Goal: Transaction & Acquisition: Download file/media

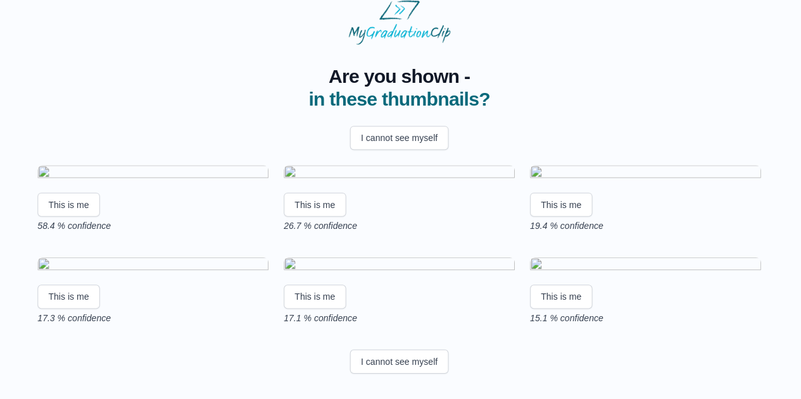
scroll to position [148, 0]
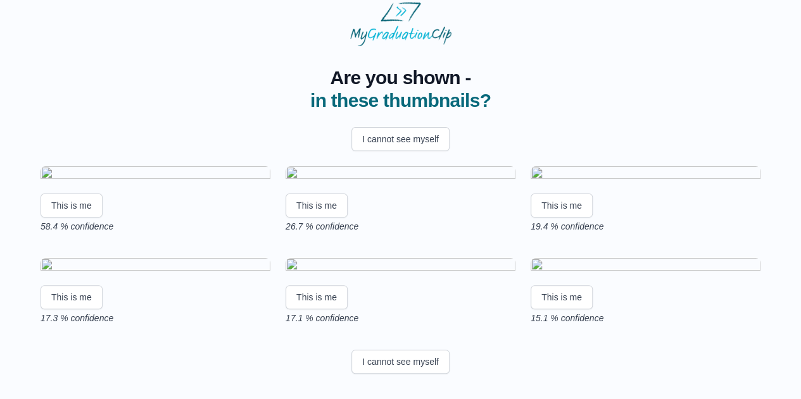
click at [138, 166] on img at bounding box center [156, 174] width 230 height 17
click at [80, 194] on button "This is me" at bounding box center [72, 206] width 62 height 24
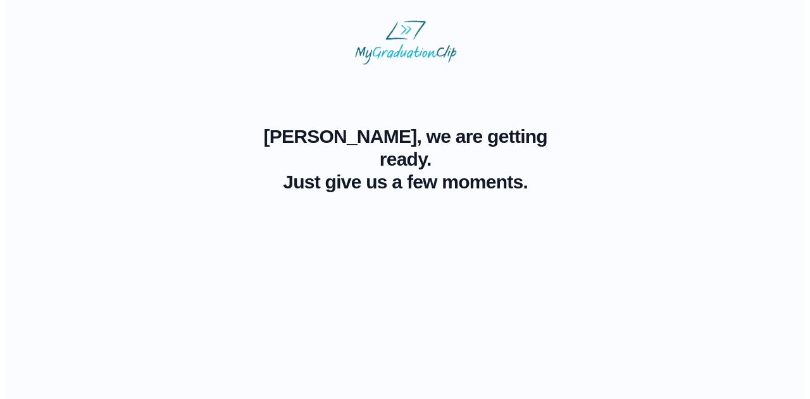
scroll to position [0, 0]
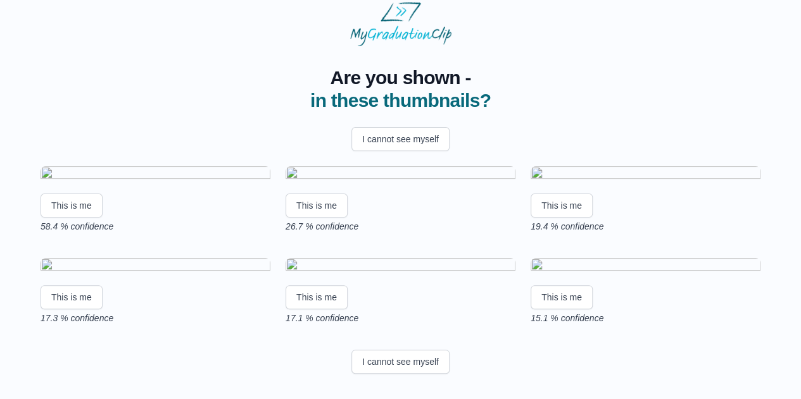
scroll to position [236, 0]
click at [391, 359] on button "I cannot see myself" at bounding box center [400, 362] width 98 height 24
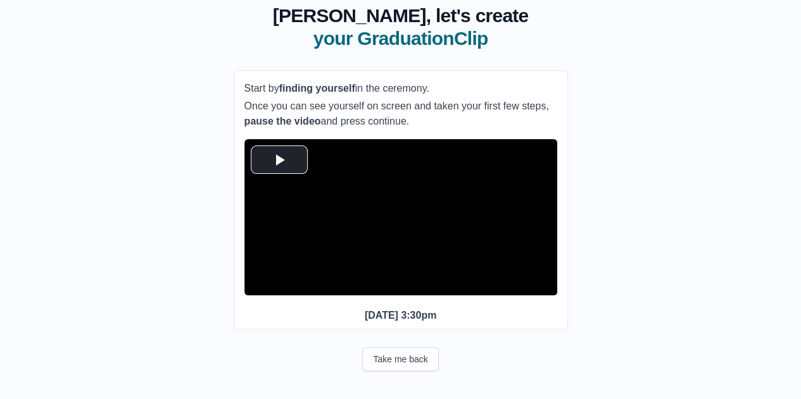
scroll to position [103, 0]
click at [279, 160] on span "Video Player" at bounding box center [279, 160] width 0 height 0
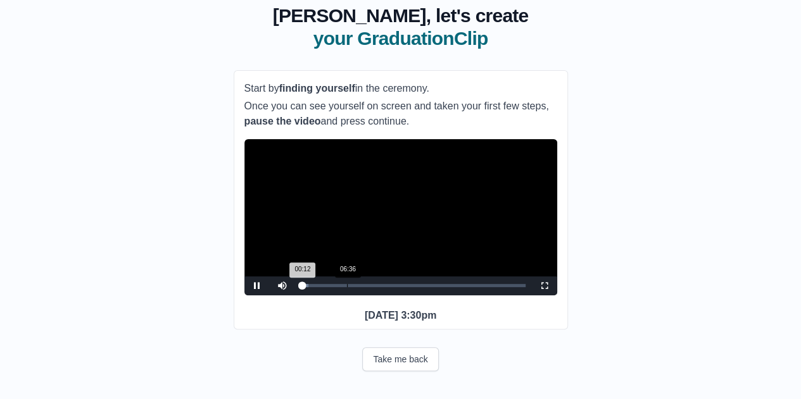
click at [347, 280] on div "Loaded : 0% 06:36 00:12 Progress : 0%" at bounding box center [413, 286] width 237 height 19
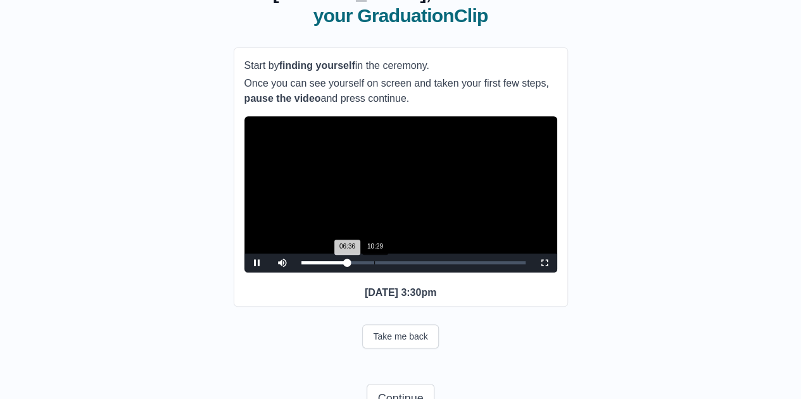
click at [375, 273] on div "Loaded : 0% 10:29 06:36 Progress : 0%" at bounding box center [413, 263] width 237 height 19
click at [399, 265] on div "14:01" at bounding box center [399, 262] width 1 height 3
click at [416, 273] on div "Loaded : 0% 16:22 16:27 Progress : 0%" at bounding box center [413, 263] width 237 height 19
click at [400, 265] on div "14:12" at bounding box center [400, 262] width 1 height 3
click at [389, 265] on div "12:34" at bounding box center [389, 262] width 1 height 3
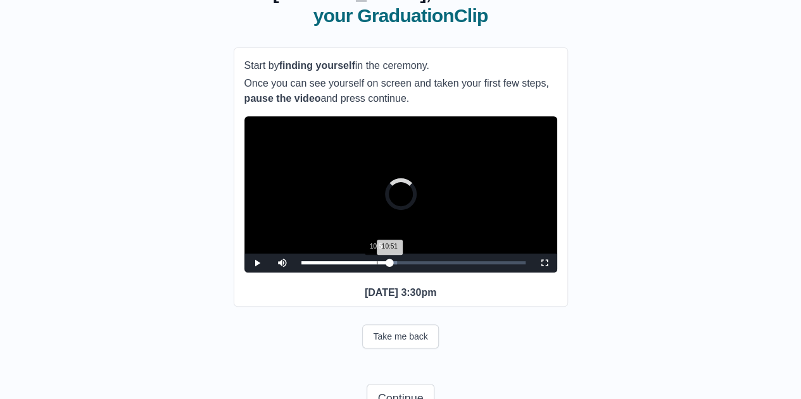
click at [377, 265] on div "10:51" at bounding box center [377, 262] width 1 height 3
click at [367, 265] on div "09:29" at bounding box center [367, 262] width 1 height 3
click at [358, 265] on div "08:13" at bounding box center [358, 262] width 1 height 3
click at [391, 265] on div "12:56" at bounding box center [391, 262] width 1 height 3
click at [399, 265] on div "14:01" at bounding box center [399, 262] width 1 height 3
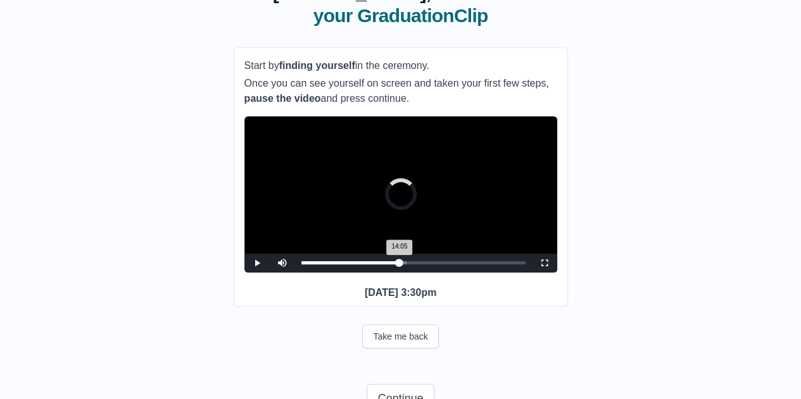
click at [399, 265] on div "14:05 Progress : 0%" at bounding box center [350, 262] width 98 height 3
click at [406, 273] on div "Loaded : 0% 15:06 15:06 Progress : 0%" at bounding box center [413, 263] width 237 height 19
click at [412, 265] on div "Loaded : 0% 15:55 15:55 Progress : 0%" at bounding box center [413, 262] width 224 height 3
click at [420, 265] on div "Loaded : 0% 17:00 17:00 Progress : 0%" at bounding box center [413, 262] width 224 height 3
click at [425, 273] on div "Loaded : 0% 17:49 17:03 Progress : 0%" at bounding box center [413, 263] width 237 height 19
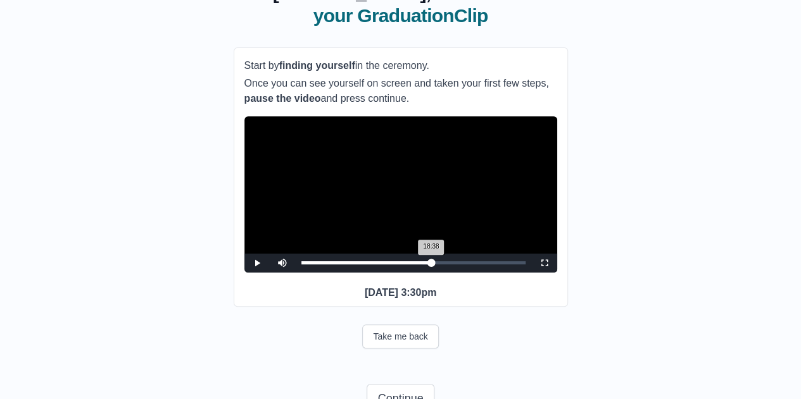
click at [431, 265] on div "Loaded : 0% 18:38 18:38 Progress : 0%" at bounding box center [413, 262] width 224 height 3
click at [544, 263] on span "Video Player" at bounding box center [544, 263] width 0 height 0
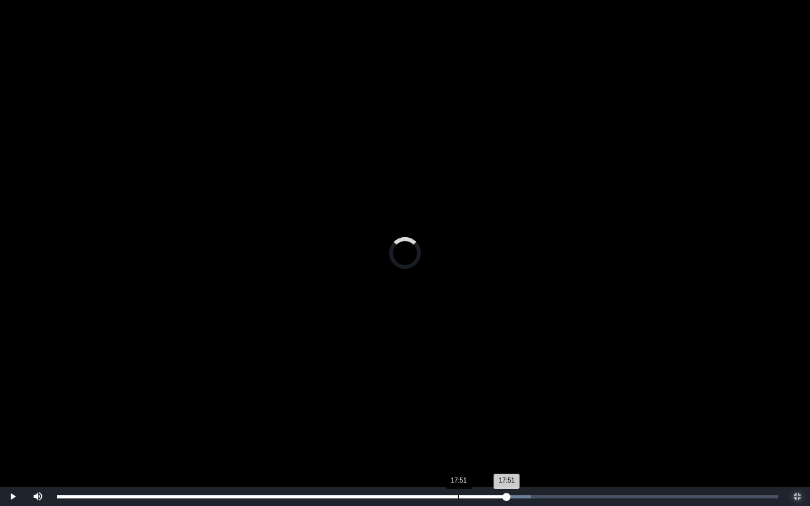
click at [458, 399] on div "Loaded : 0% 17:51 17:51 Progress : 0%" at bounding box center [418, 497] width 722 height 3
click at [439, 399] on div "Loaded : 0% 17:00 17:00 Progress : 0%" at bounding box center [418, 497] width 722 height 3
click at [415, 399] on div "Loaded : 0% 15:56 15:56 Progress : 0%" at bounding box center [418, 496] width 734 height 19
click at [396, 399] on div "Loaded : 0% 15:09 15:58 Progress : 0%" at bounding box center [418, 496] width 734 height 19
click at [260, 399] on div "Loaded : 0% 09:07 15:06 Progress : 0%" at bounding box center [418, 497] width 722 height 3
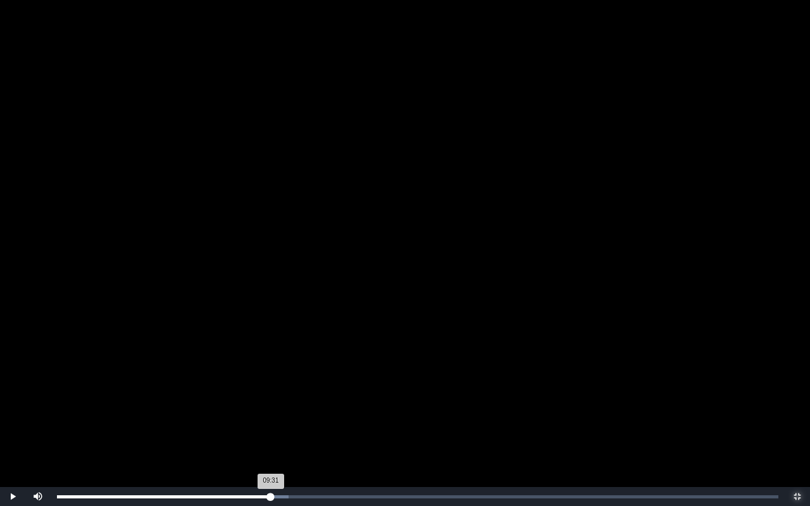
click at [271, 399] on div "Loaded : 0% 09:31 09:31 Progress : 0%" at bounding box center [418, 497] width 722 height 3
click at [277, 399] on div "Loaded : 0% 09:48 09:34 Progress : 0%" at bounding box center [418, 497] width 722 height 3
click at [283, 399] on div "Loaded : 0% 10:03 10:03 Progress : 0%" at bounding box center [418, 497] width 722 height 3
click at [195, 399] on div "Loaded : 0% 06:08 06:08 Progress : 0%" at bounding box center [418, 496] width 734 height 19
click at [142, 399] on div "Loaded : 0% 03:48 03:46 Progress : 0%" at bounding box center [418, 496] width 734 height 19
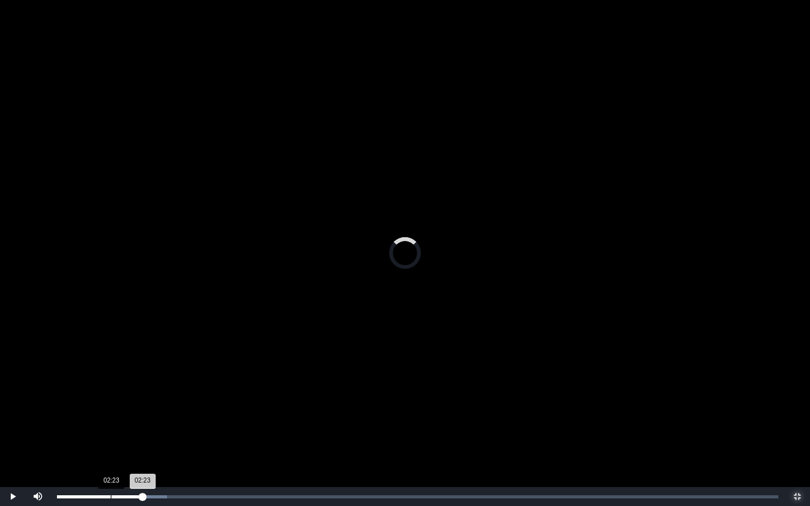
click at [111, 399] on div "Loaded : 0% 02:23 02:23 Progress : 0%" at bounding box center [418, 496] width 734 height 19
click at [85, 399] on div "Loaded : 0% 01:16 02:24 Progress : 0%" at bounding box center [418, 496] width 734 height 19
click at [106, 399] on div "Loaded : 0% 02:11 01:16 Progress : 0%" at bounding box center [418, 497] width 722 height 3
click at [125, 399] on div "Loaded : 0% 02:57 02:12 Progress : 0%" at bounding box center [418, 496] width 734 height 19
click at [138, 399] on div "Loaded : 0% 03:36 03:36 Progress : 0%" at bounding box center [418, 496] width 734 height 19
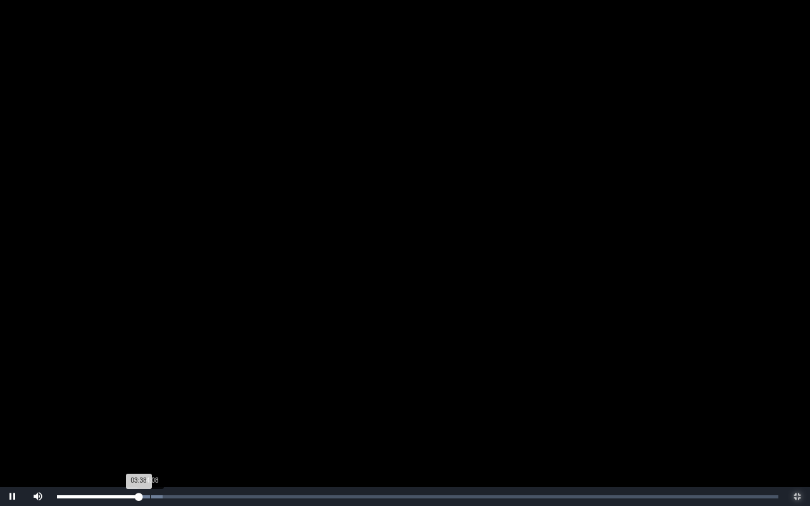
click at [151, 399] on div "Loaded : 0% 04:08 03:38 Progress : 0%" at bounding box center [418, 497] width 722 height 3
click at [162, 399] on div "Loaded : 0% 04:40 04:11 Progress : 0%" at bounding box center [418, 496] width 734 height 19
click at [166, 399] on div "Loaded : 0% 04:52 04:41 Progress : 0%" at bounding box center [418, 496] width 734 height 19
click at [171, 399] on div "Loaded : 0% 05:04 05:04 Progress : 0%" at bounding box center [418, 496] width 734 height 19
click at [177, 399] on div "Loaded : 0% 05:21 05:06 Progress : 0%" at bounding box center [418, 496] width 734 height 19
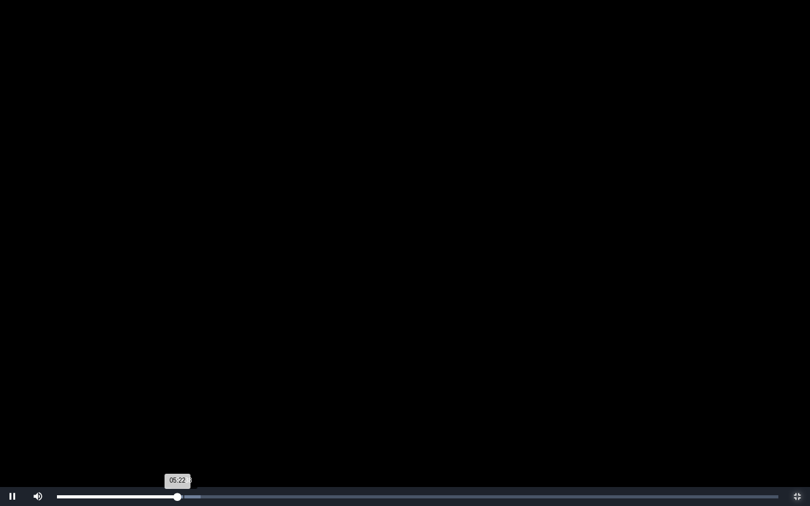
click at [184, 399] on div "Loaded : 0% 05:38 05:22 Progress : 0%" at bounding box center [418, 496] width 734 height 19
click at [188, 399] on div "05:49 Progress : 0%" at bounding box center [122, 497] width 131 height 3
click at [201, 399] on div "Loaded : 0% 06:25 05:51 Progress : 0%" at bounding box center [418, 496] width 734 height 19
click at [201, 399] on div "06:25 Progress : 0%" at bounding box center [129, 497] width 144 height 3
click at [13, 399] on span "Video Player" at bounding box center [13, 497] width 0 height 0
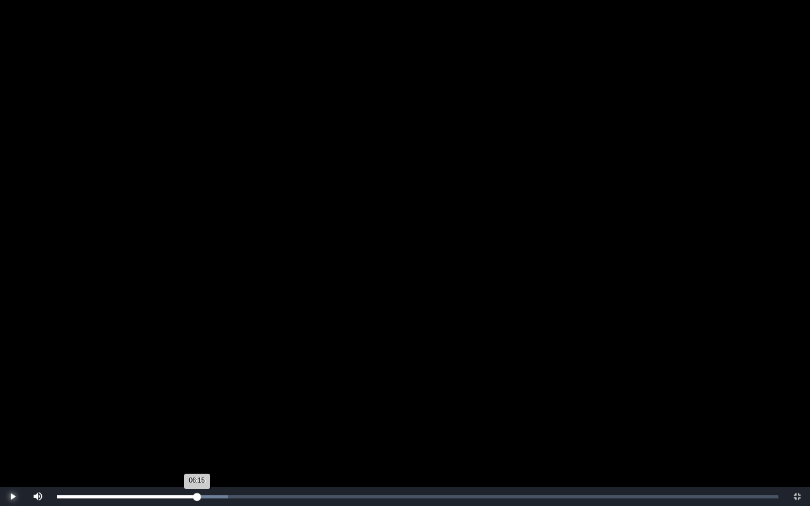
drag, startPoint x: 204, startPoint y: 496, endPoint x: 197, endPoint y: 491, distance: 8.1
click at [197, 399] on div "Loaded : 0% 06:15 06:15 Progress : 0%" at bounding box center [418, 496] width 734 height 19
click at [13, 399] on span "Video Player" at bounding box center [13, 497] width 0 height 0
click at [192, 399] on div "Loaded : 0% 05:58 06:06 Progress : 0%" at bounding box center [418, 496] width 734 height 19
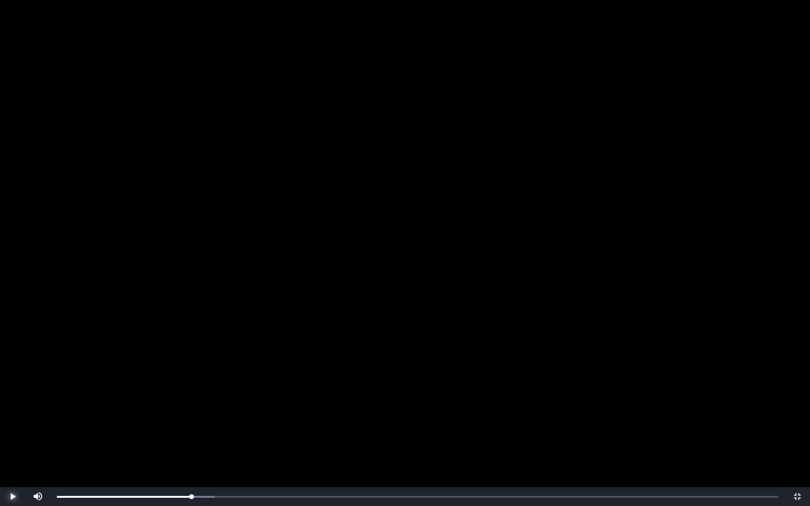
click at [13, 399] on span "Video Player" at bounding box center [13, 497] width 0 height 0
click at [197, 399] on div "06:15 Progress : 0%" at bounding box center [127, 497] width 141 height 3
click at [13, 399] on span "Video Player" at bounding box center [13, 497] width 0 height 0
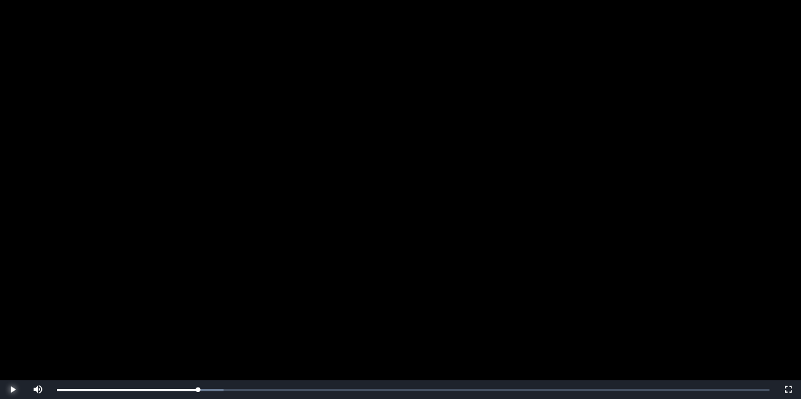
scroll to position [129, 0]
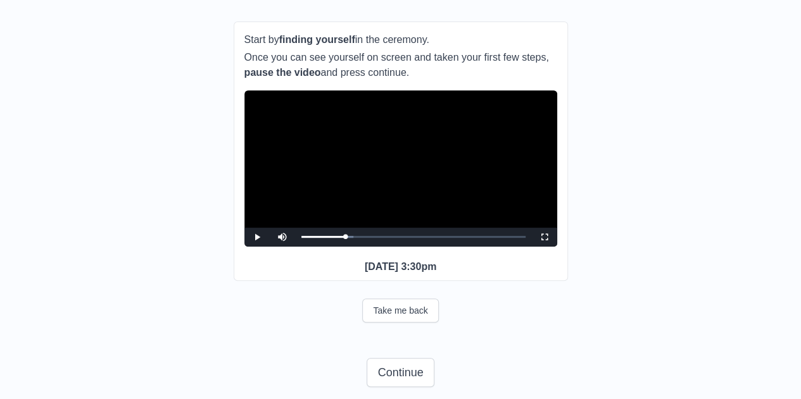
click at [351, 207] on video "Video Player" at bounding box center [400, 169] width 313 height 156
click at [257, 237] on span "Video Player" at bounding box center [257, 237] width 0 height 0
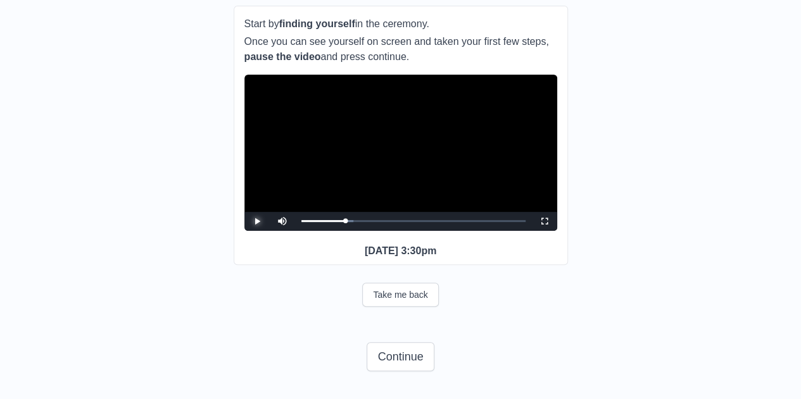
scroll to position [167, 0]
click at [257, 222] on span "Video Player" at bounding box center [257, 222] width 0 height 0
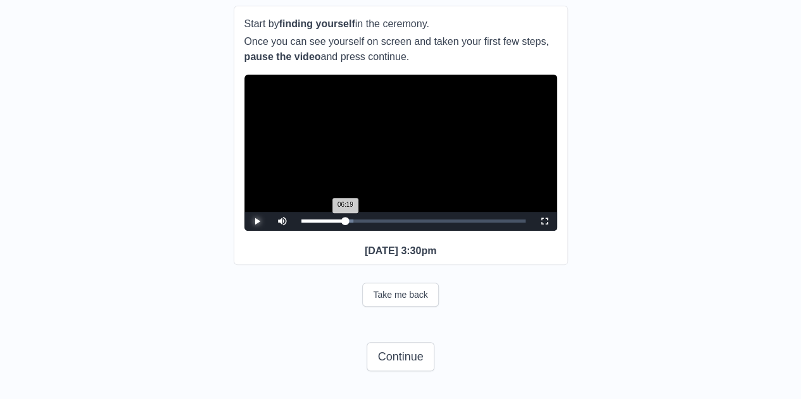
click at [345, 220] on div "06:19 Progress : 0%" at bounding box center [323, 221] width 44 height 3
click at [257, 222] on span "Video Player" at bounding box center [257, 222] width 0 height 0
click at [394, 358] on button "Continue" at bounding box center [399, 356] width 67 height 29
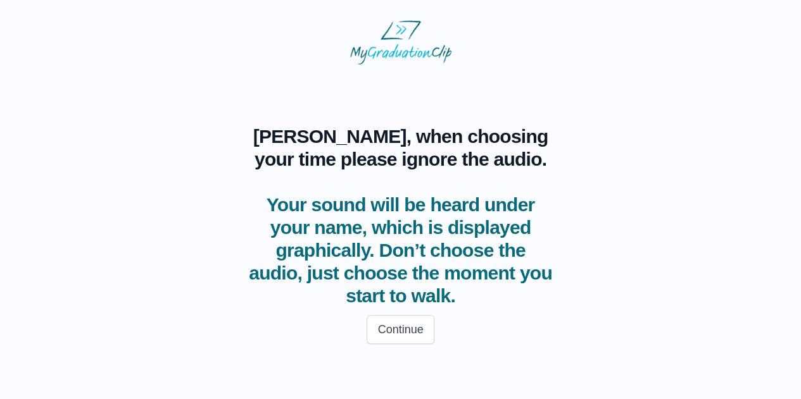
scroll to position [0, 0]
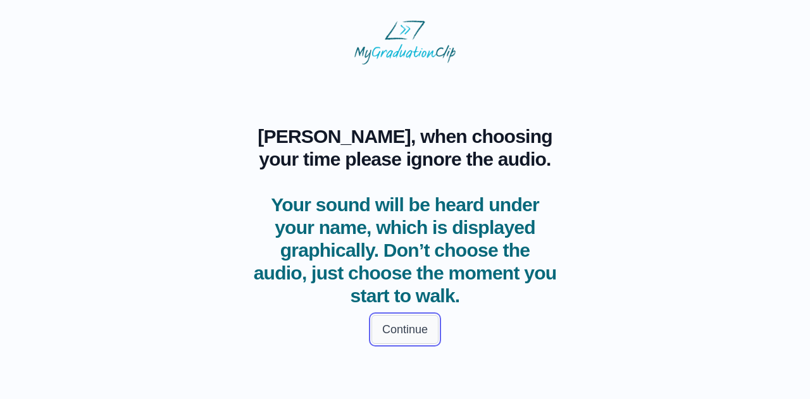
click at [386, 344] on button "Continue" at bounding box center [405, 329] width 67 height 29
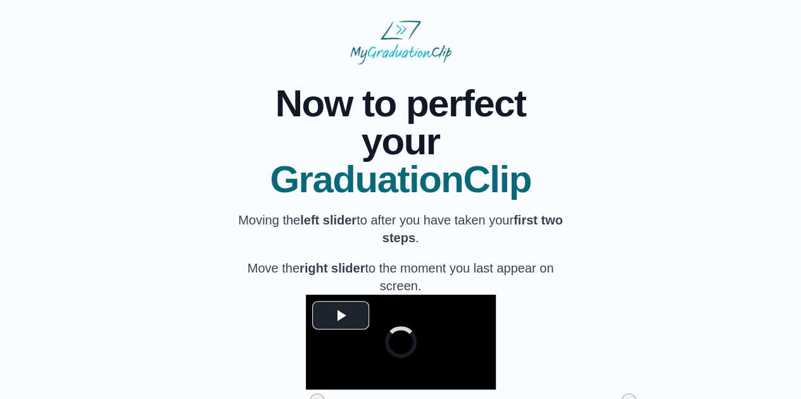
scroll to position [165, 0]
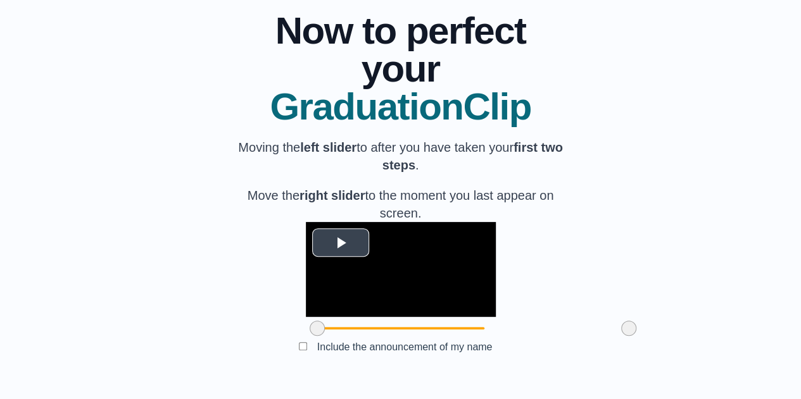
click at [341, 242] on span "Video Player" at bounding box center [341, 242] width 0 height 0
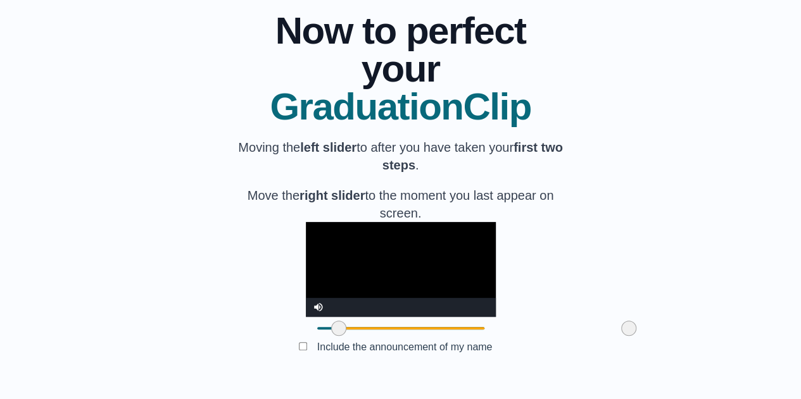
drag, startPoint x: 244, startPoint y: 331, endPoint x: 266, endPoint y: 330, distance: 21.5
click at [331, 330] on span at bounding box center [338, 328] width 15 height 15
drag, startPoint x: 561, startPoint y: 329, endPoint x: 570, endPoint y: 327, distance: 9.1
click at [570, 327] on div "**********" at bounding box center [400, 185] width 760 height 387
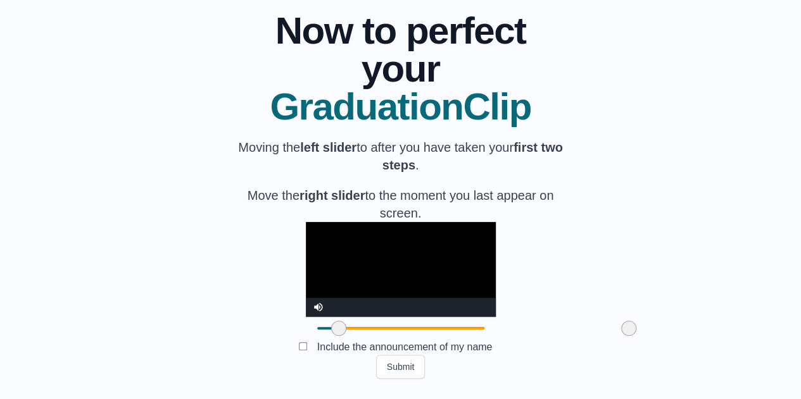
drag, startPoint x: 555, startPoint y: 329, endPoint x: 570, endPoint y: 334, distance: 15.4
click at [570, 334] on div "**********" at bounding box center [400, 185] width 760 height 387
drag, startPoint x: 262, startPoint y: 325, endPoint x: 413, endPoint y: 310, distance: 151.5
click at [413, 310] on div "**********" at bounding box center [401, 281] width 190 height 118
click at [407, 363] on button "Submit" at bounding box center [400, 367] width 49 height 24
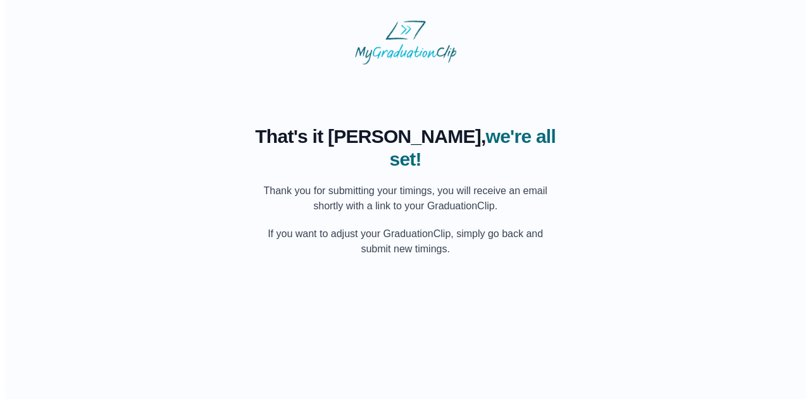
scroll to position [0, 0]
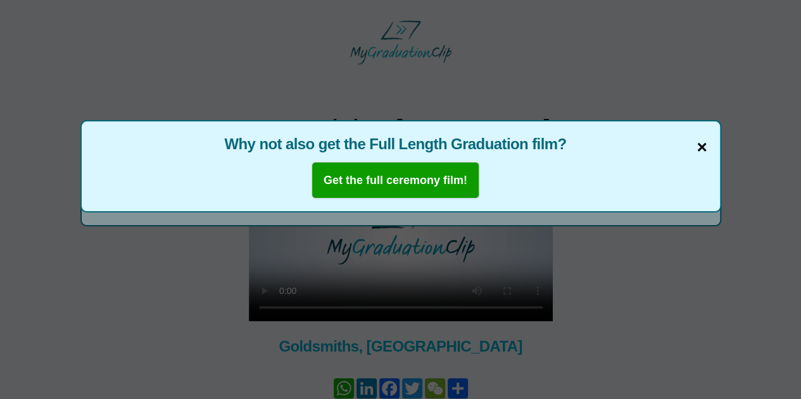
click at [699, 147] on span "×" at bounding box center [701, 147] width 10 height 27
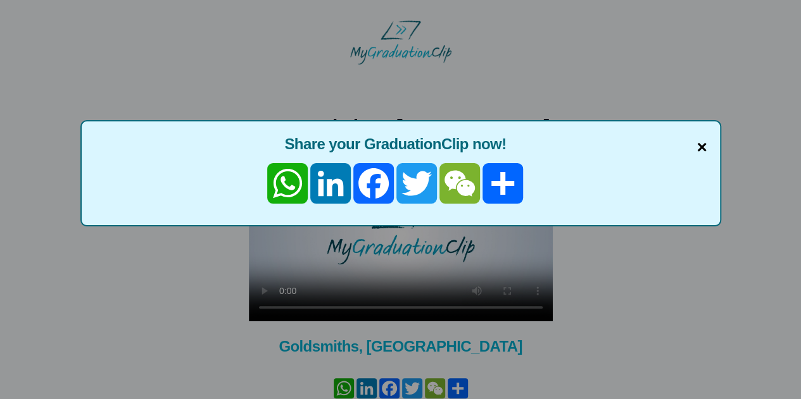
click at [703, 146] on span "×" at bounding box center [701, 147] width 10 height 27
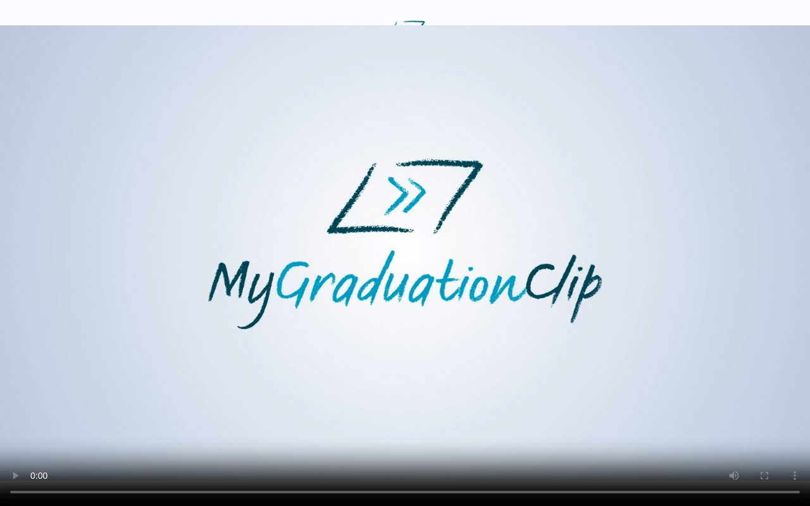
click at [503, 265] on video at bounding box center [405, 253] width 810 height 506
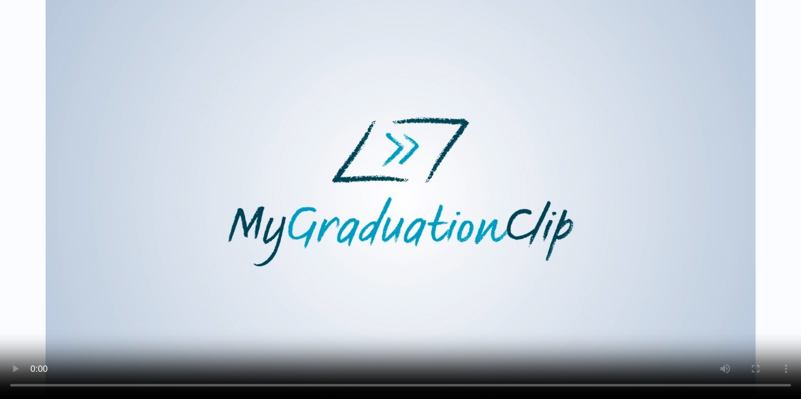
scroll to position [11, 0]
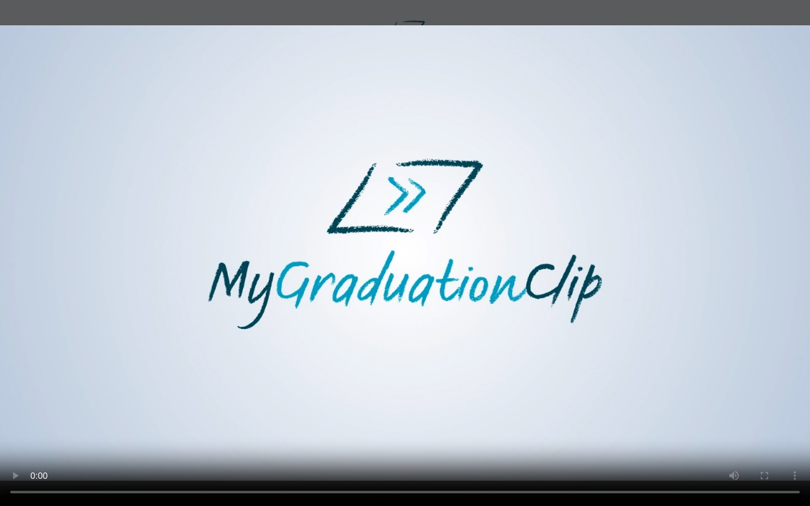
click at [506, 389] on video at bounding box center [405, 253] width 810 height 506
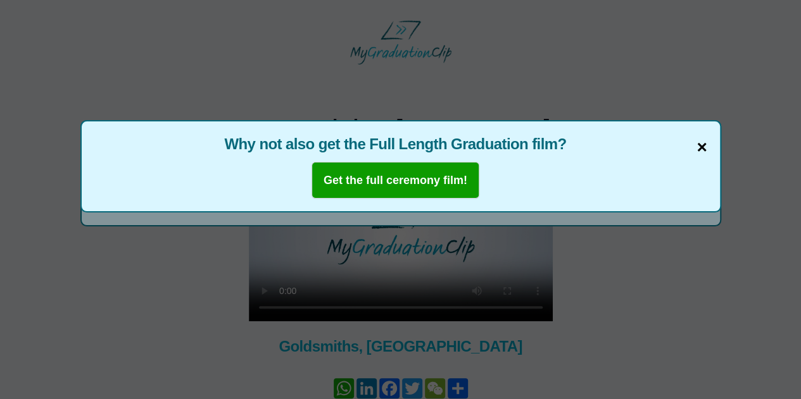
click at [700, 149] on span "×" at bounding box center [701, 147] width 10 height 27
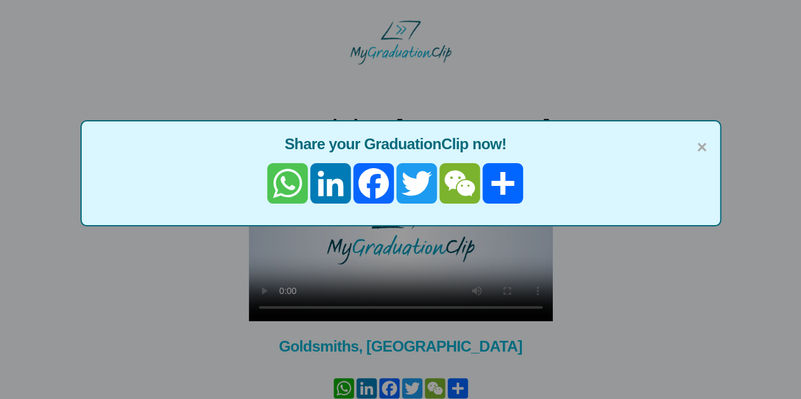
click at [285, 182] on link "WhatsApp" at bounding box center [287, 183] width 43 height 41
click at [701, 145] on span "×" at bounding box center [701, 147] width 10 height 27
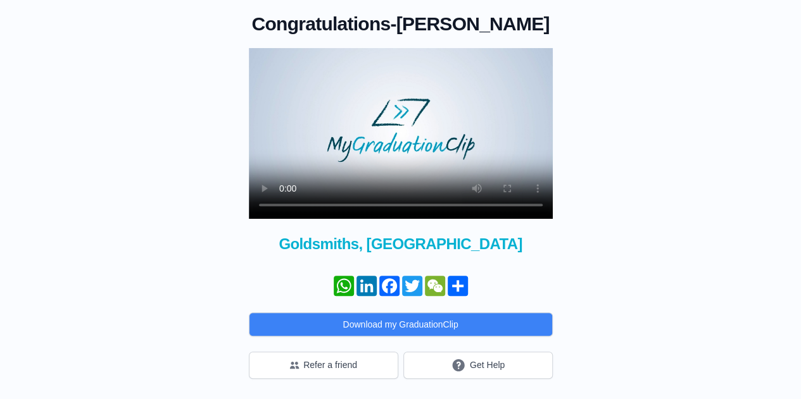
scroll to position [124, 0]
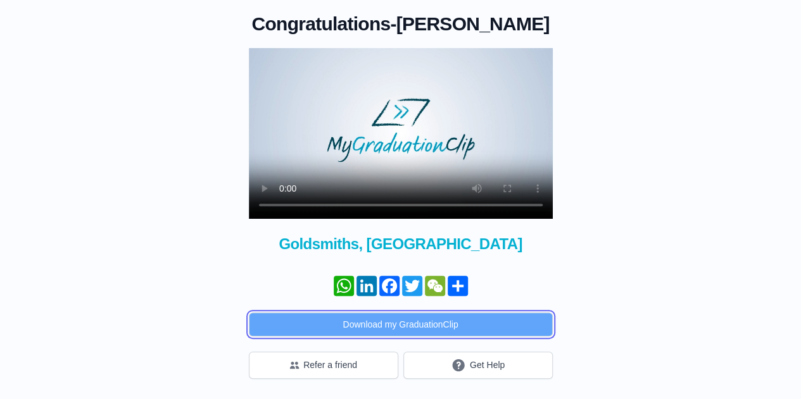
click at [373, 320] on button "Download my GraduationClip" at bounding box center [401, 325] width 304 height 24
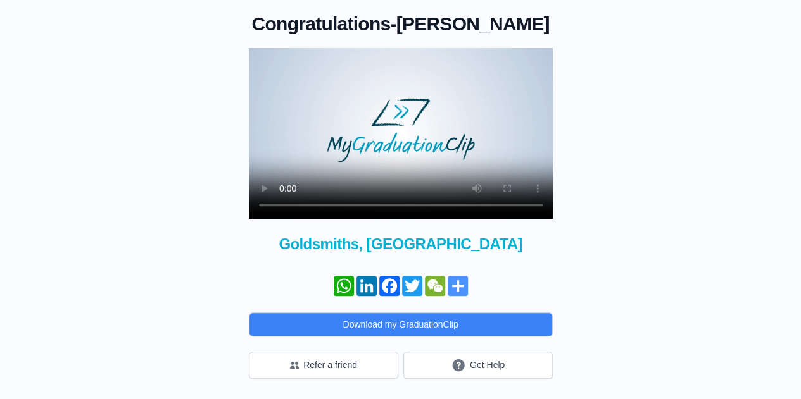
click at [462, 282] on link "Partager" at bounding box center [457, 286] width 23 height 20
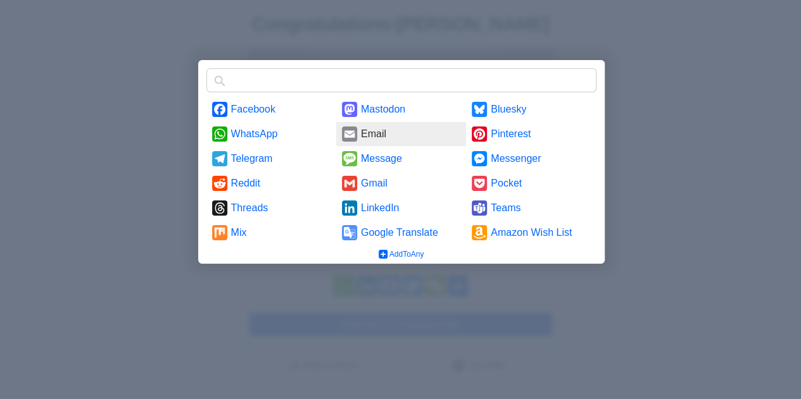
click at [381, 133] on link "Email" at bounding box center [401, 134] width 130 height 24
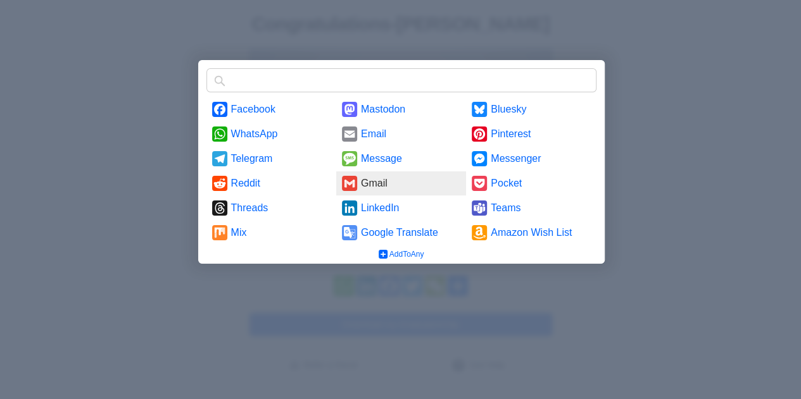
click at [390, 179] on link "Gmail" at bounding box center [401, 184] width 130 height 24
